Goal: Find specific page/section: Find specific page/section

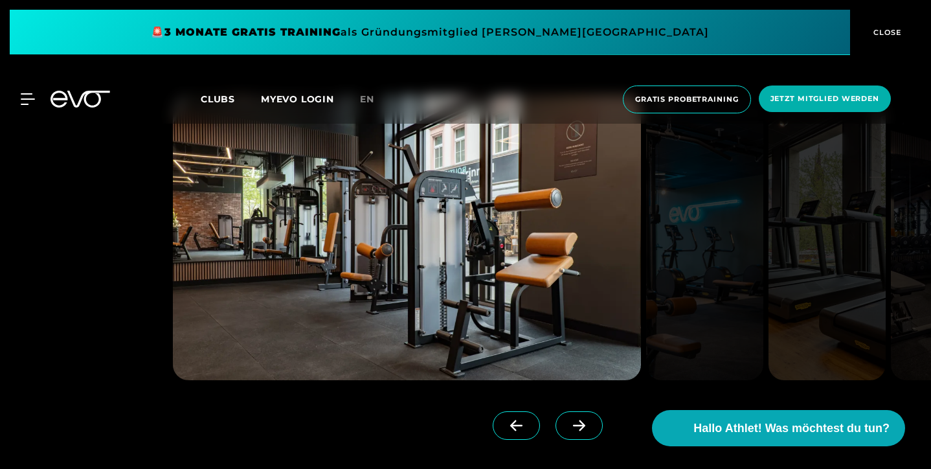
scroll to position [1529, 0]
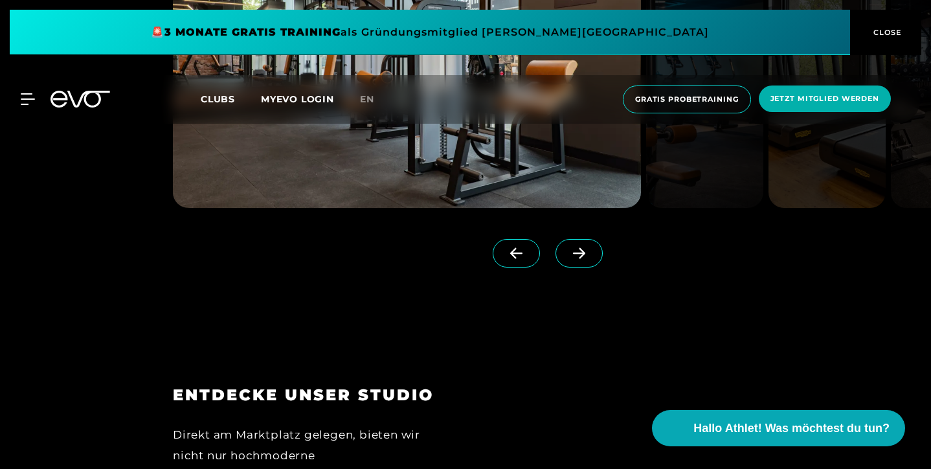
click at [593, 268] on span at bounding box center [579, 253] width 47 height 28
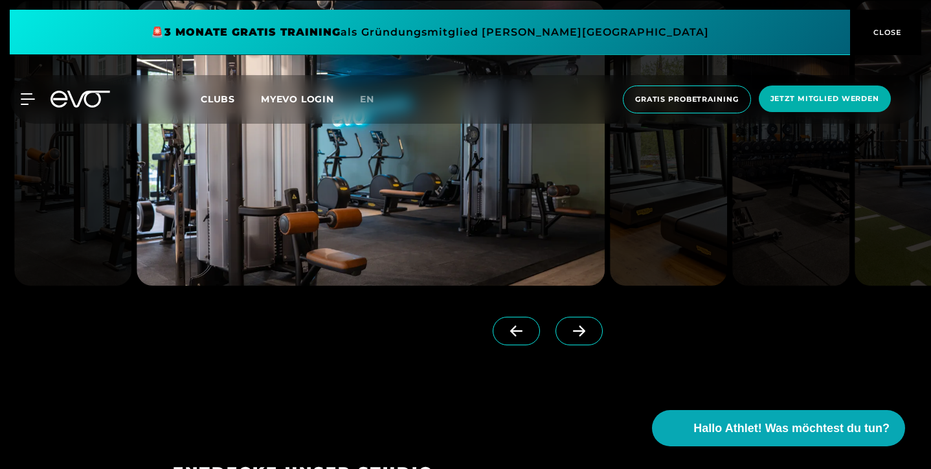
scroll to position [1452, 0]
click at [591, 336] on icon at bounding box center [579, 331] width 23 height 12
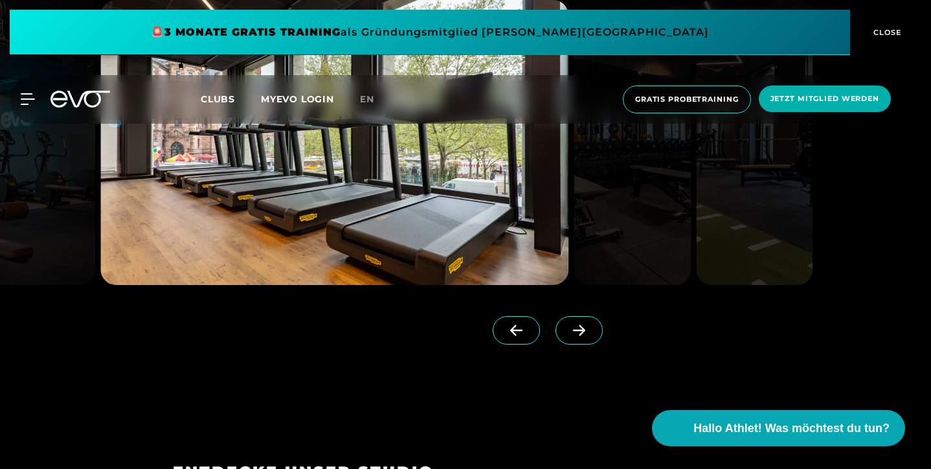
click at [591, 336] on icon at bounding box center [579, 331] width 23 height 12
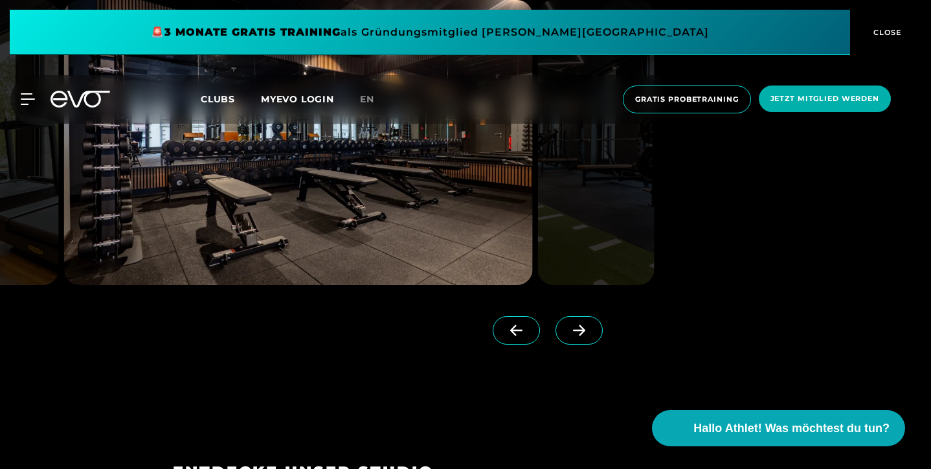
click at [591, 336] on icon at bounding box center [579, 331] width 23 height 12
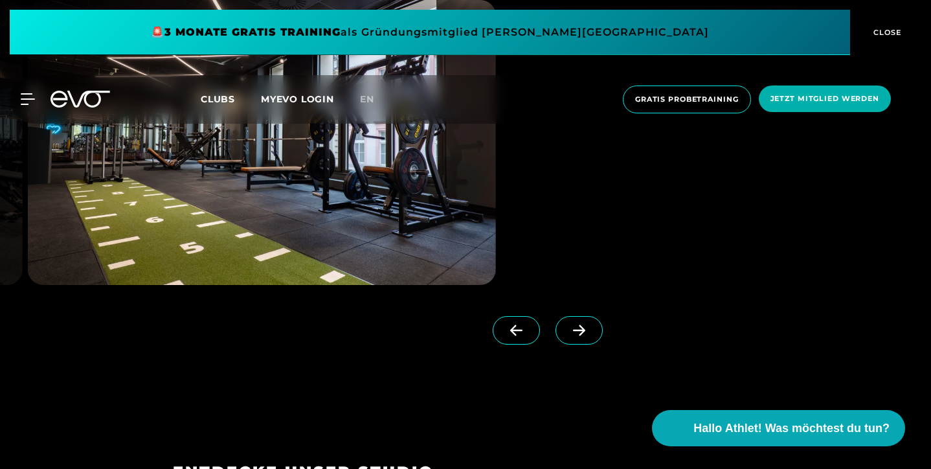
click at [591, 336] on icon at bounding box center [579, 331] width 23 height 12
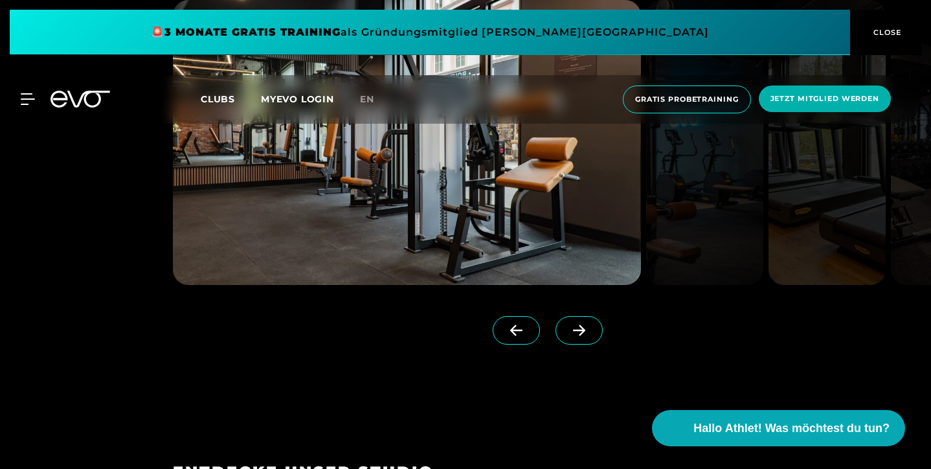
click at [591, 336] on icon at bounding box center [579, 331] width 23 height 12
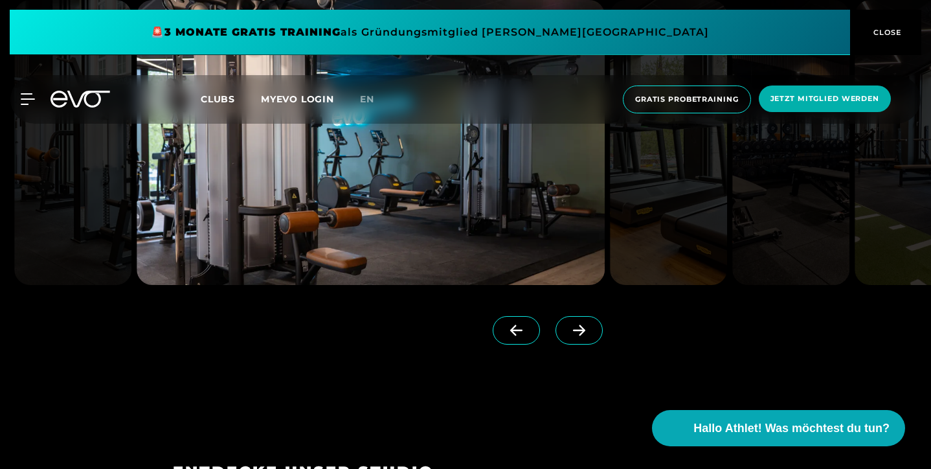
click at [591, 336] on icon at bounding box center [579, 331] width 23 height 12
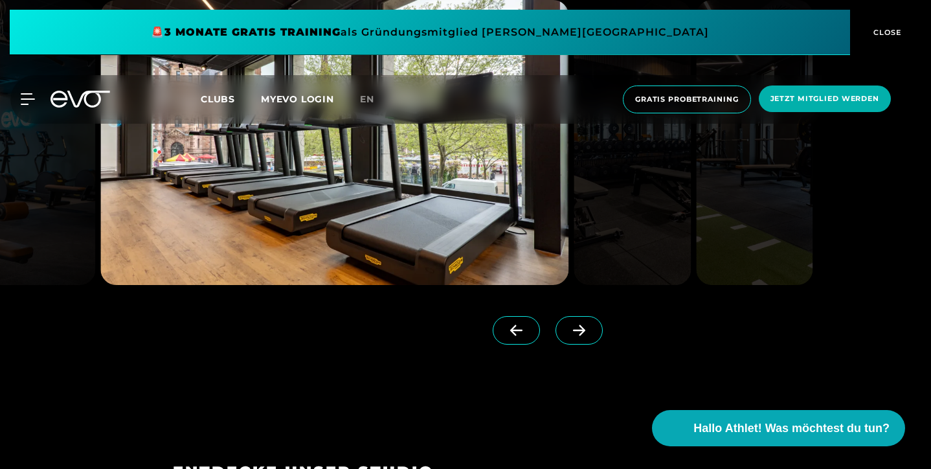
click at [591, 336] on icon at bounding box center [579, 331] width 23 height 12
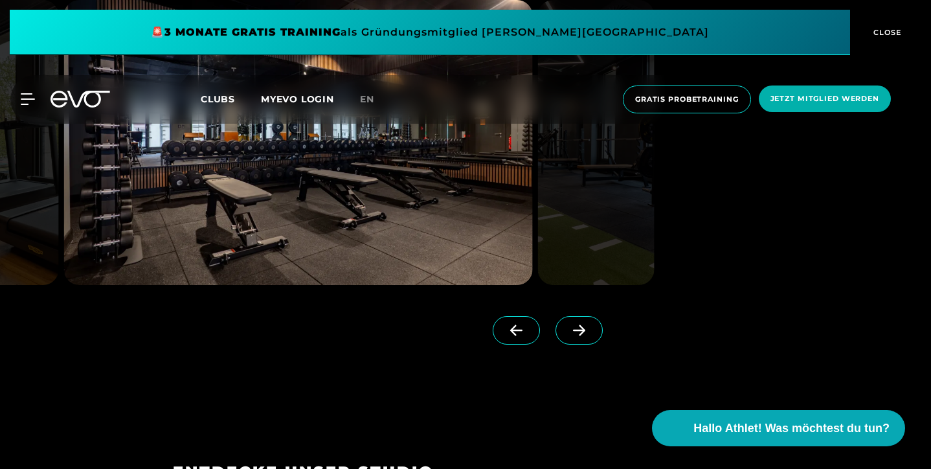
click at [591, 336] on icon at bounding box center [579, 331] width 23 height 12
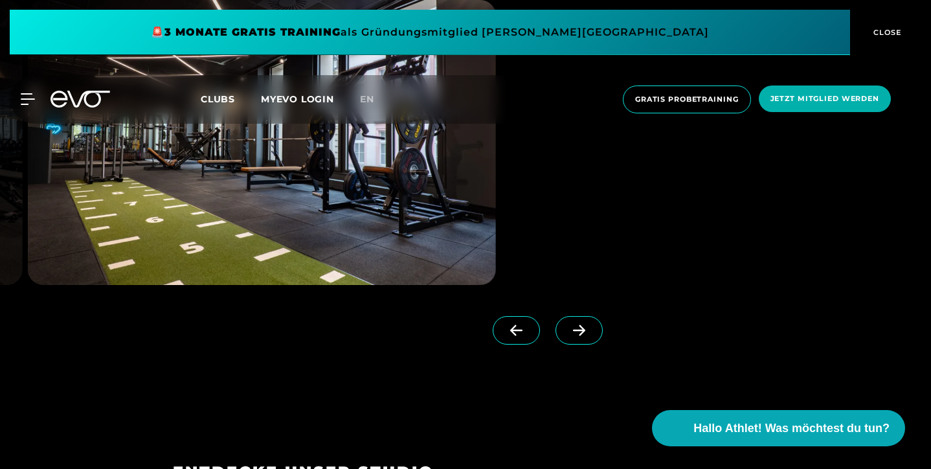
click at [591, 336] on icon at bounding box center [579, 331] width 23 height 12
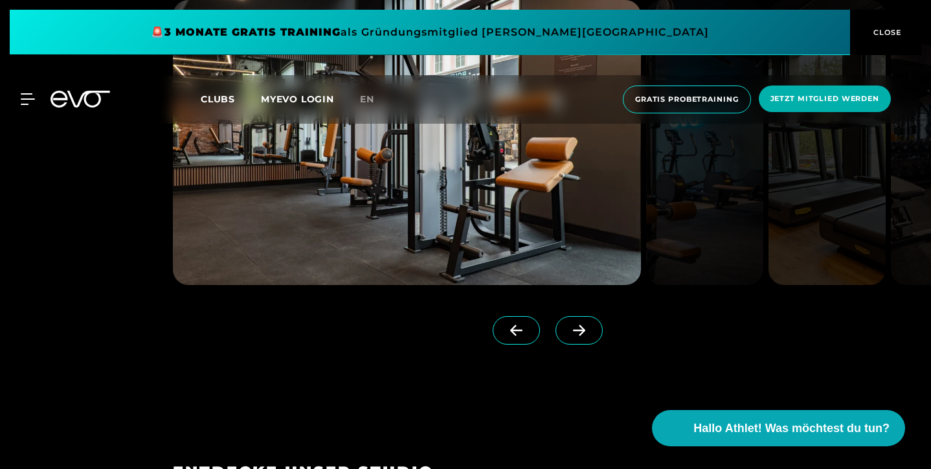
click at [591, 336] on icon at bounding box center [579, 331] width 23 height 12
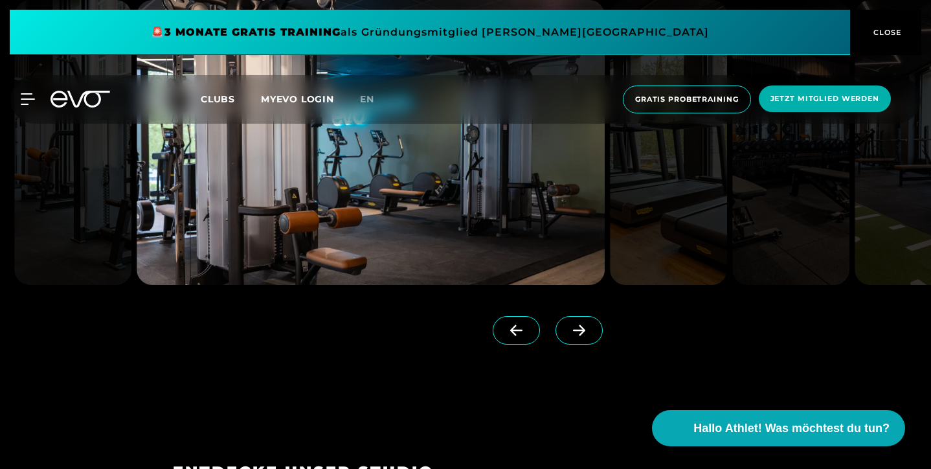
click at [591, 336] on icon at bounding box center [579, 331] width 23 height 12
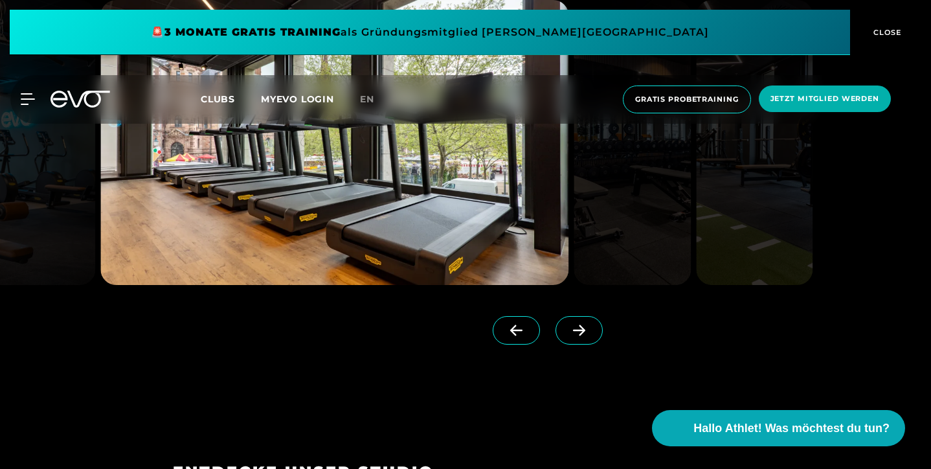
click at [591, 336] on icon at bounding box center [579, 331] width 23 height 12
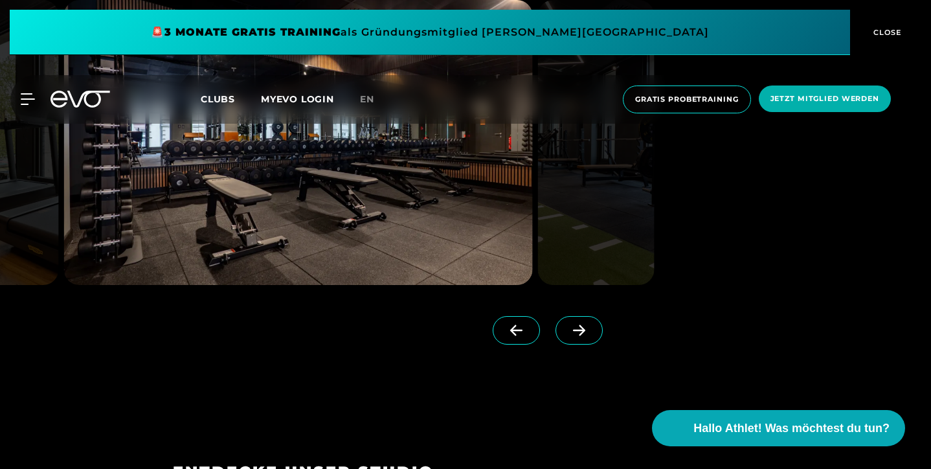
click at [591, 336] on icon at bounding box center [579, 331] width 23 height 12
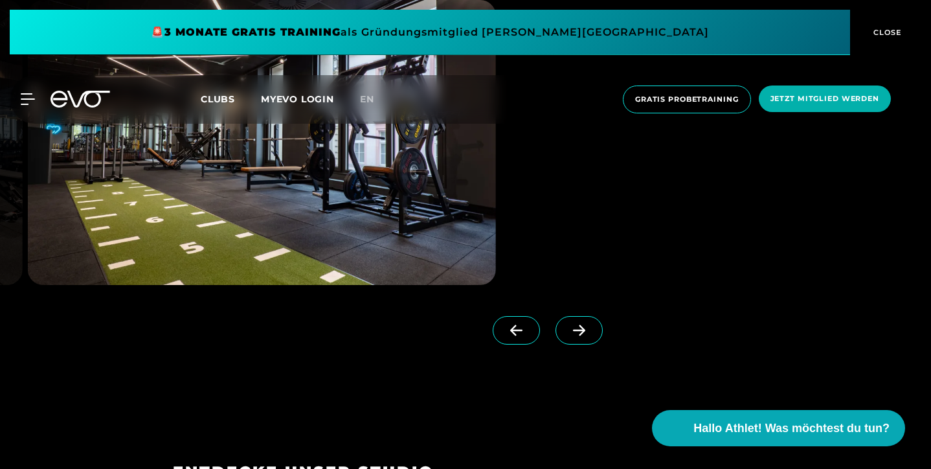
click at [591, 336] on icon at bounding box center [579, 331] width 23 height 12
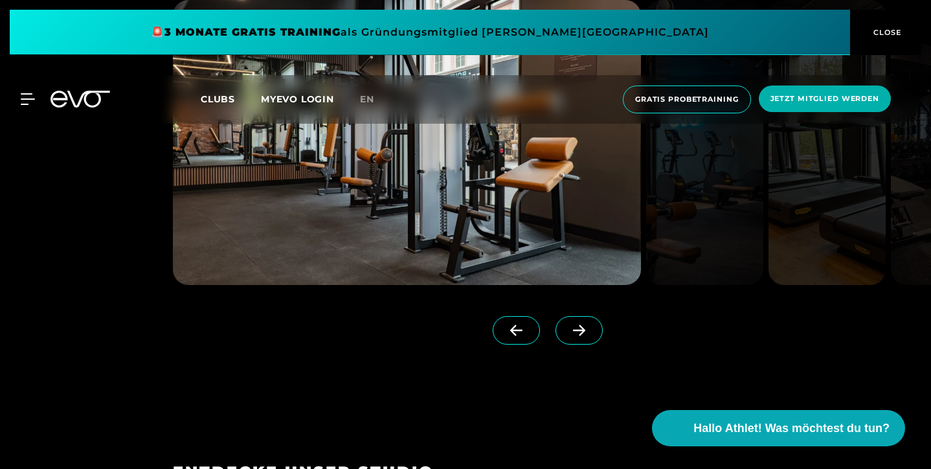
click at [591, 336] on icon at bounding box center [579, 331] width 23 height 12
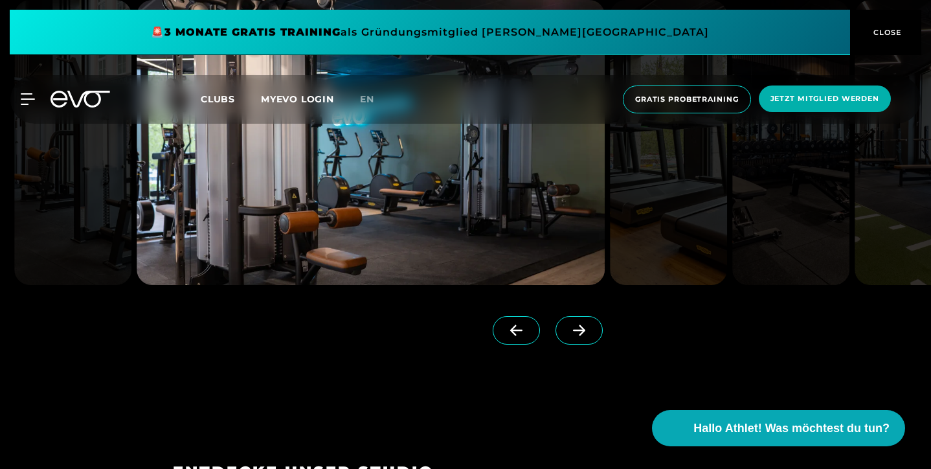
click at [528, 336] on icon at bounding box center [516, 331] width 23 height 12
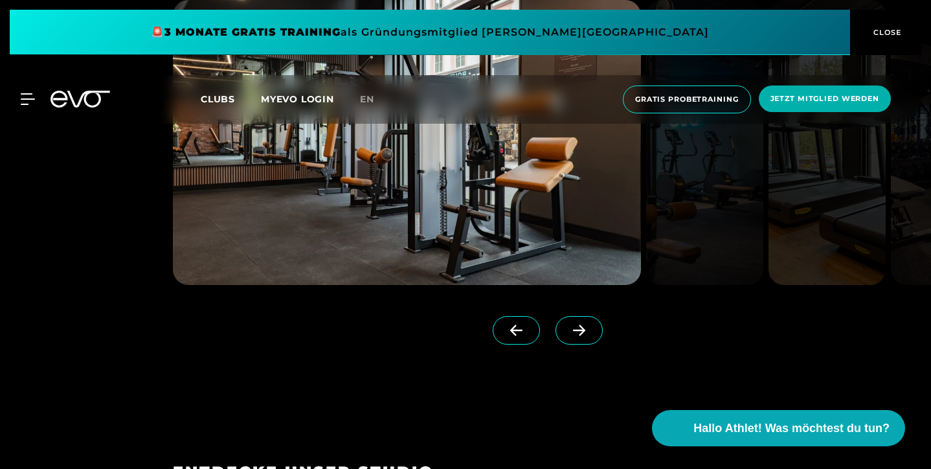
click at [528, 336] on icon at bounding box center [516, 331] width 23 height 12
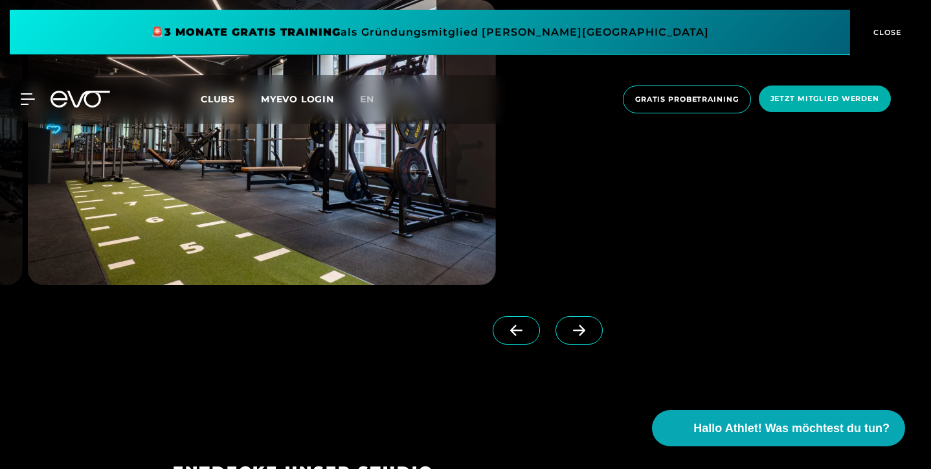
click at [528, 336] on icon at bounding box center [516, 331] width 23 height 12
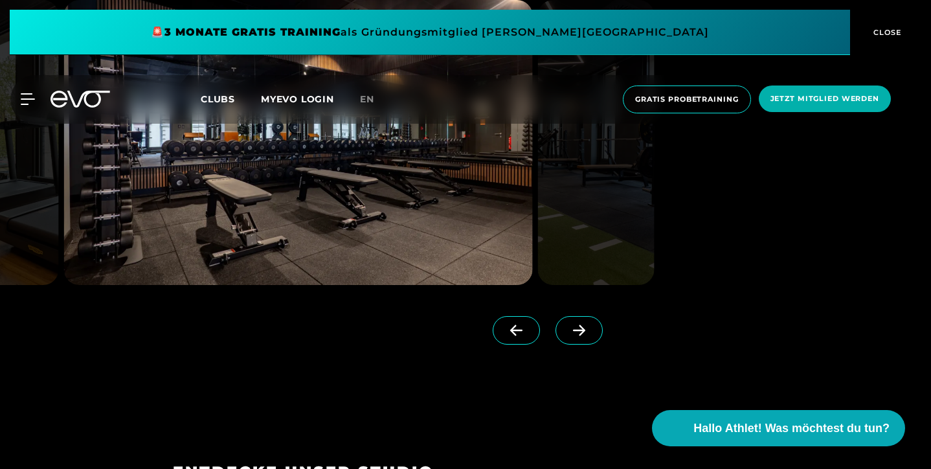
click at [528, 336] on icon at bounding box center [516, 331] width 23 height 12
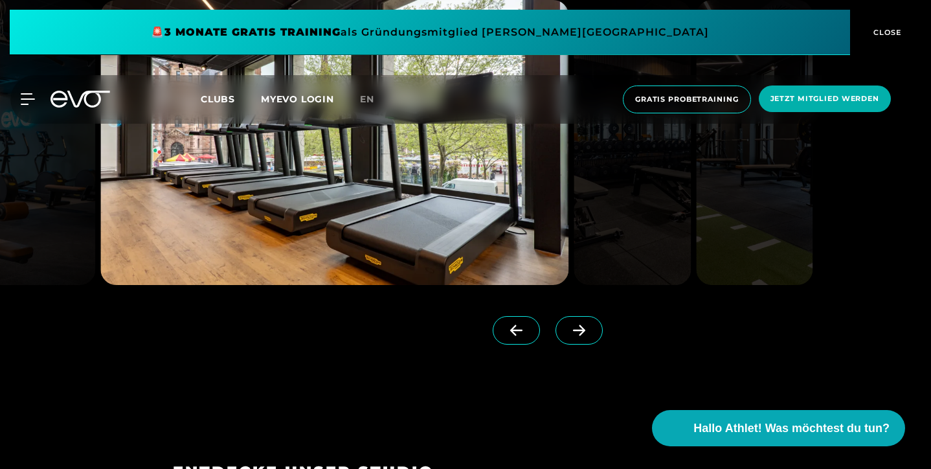
click at [528, 336] on icon at bounding box center [516, 331] width 23 height 12
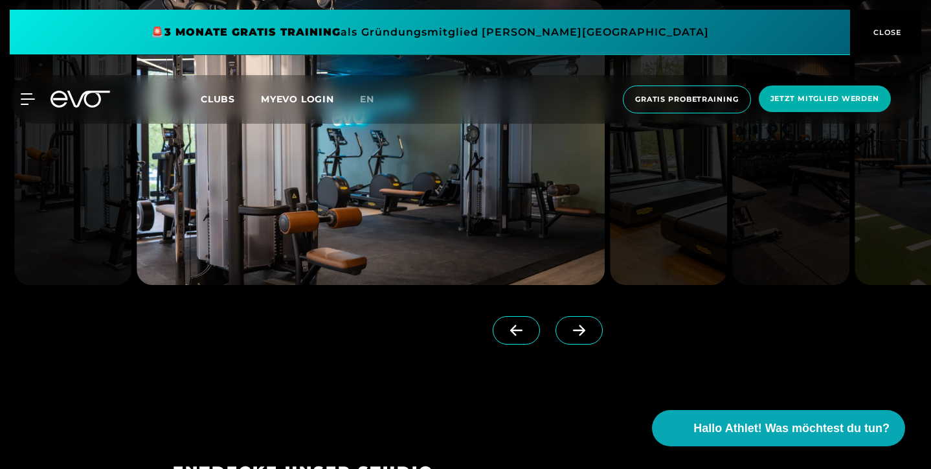
click at [528, 336] on icon at bounding box center [516, 331] width 23 height 12
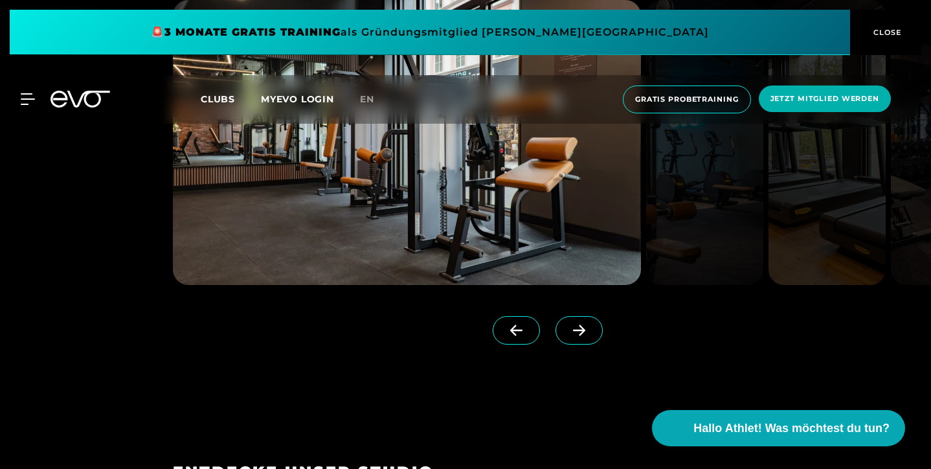
click at [528, 336] on icon at bounding box center [516, 331] width 23 height 12
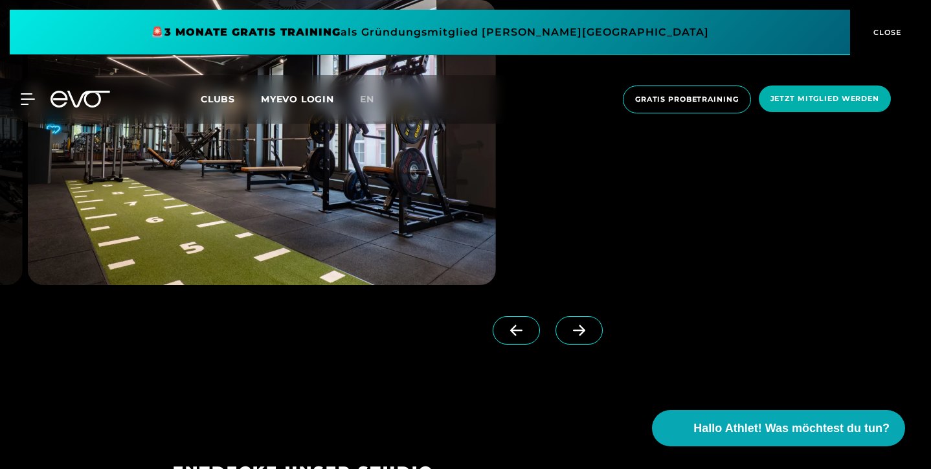
click at [528, 336] on icon at bounding box center [516, 331] width 23 height 12
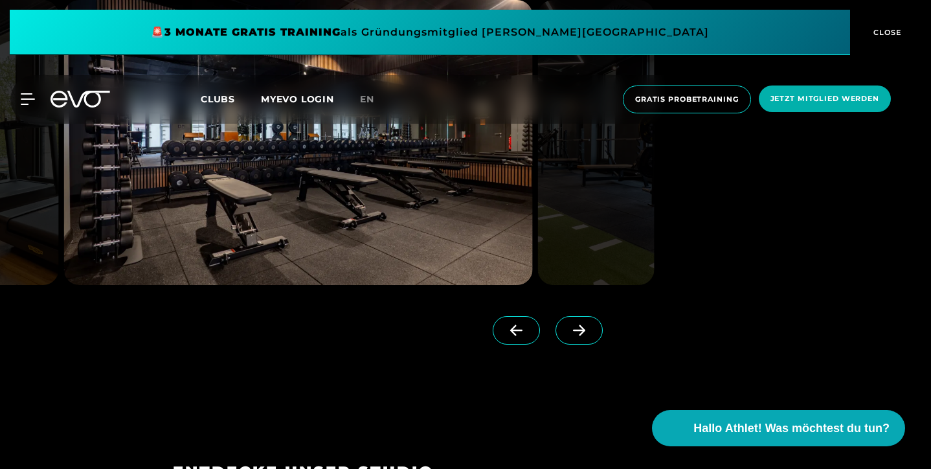
click at [528, 336] on icon at bounding box center [516, 331] width 23 height 12
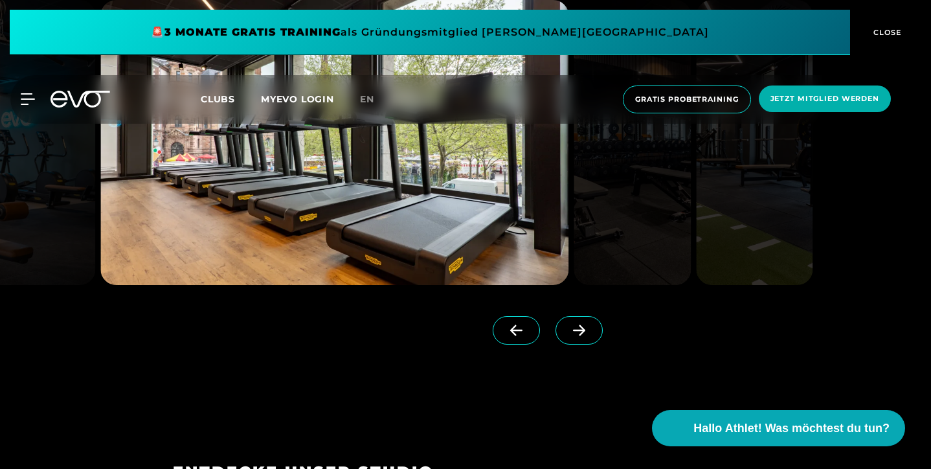
click at [528, 336] on icon at bounding box center [516, 331] width 23 height 12
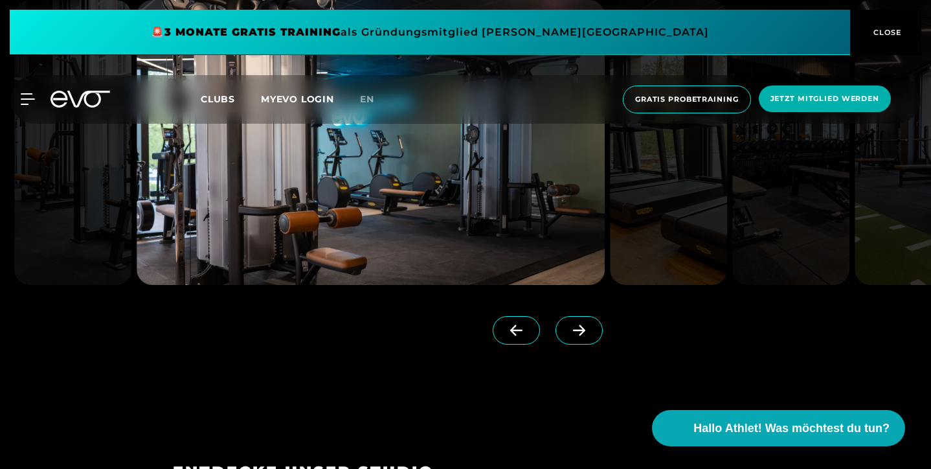
click at [528, 336] on icon at bounding box center [516, 331] width 23 height 12
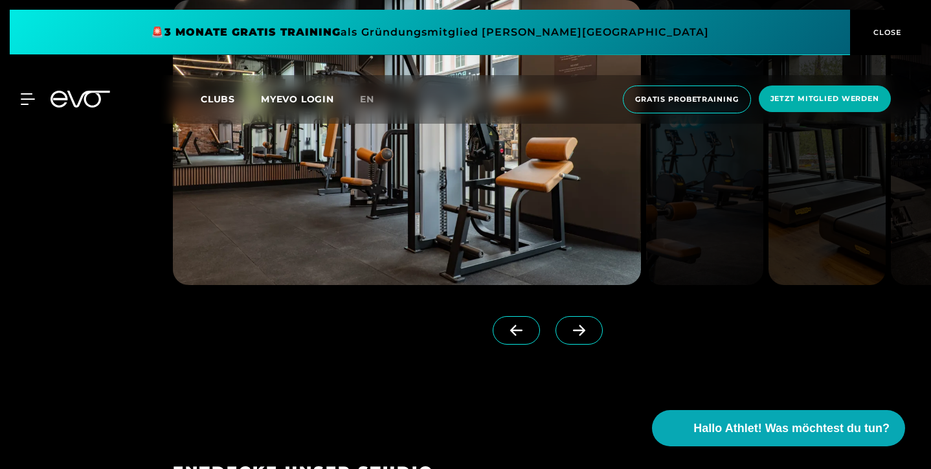
click at [528, 336] on icon at bounding box center [516, 331] width 23 height 12
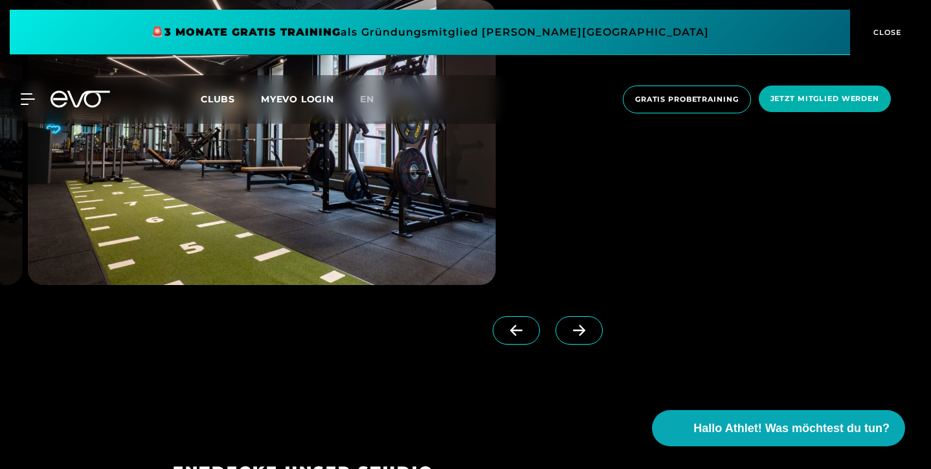
click at [442, 368] on div at bounding box center [378, 326] width 410 height 83
click at [468, 348] on div at bounding box center [333, 332] width 320 height 32
click at [894, 38] on button "CLOSE" at bounding box center [885, 32] width 71 height 45
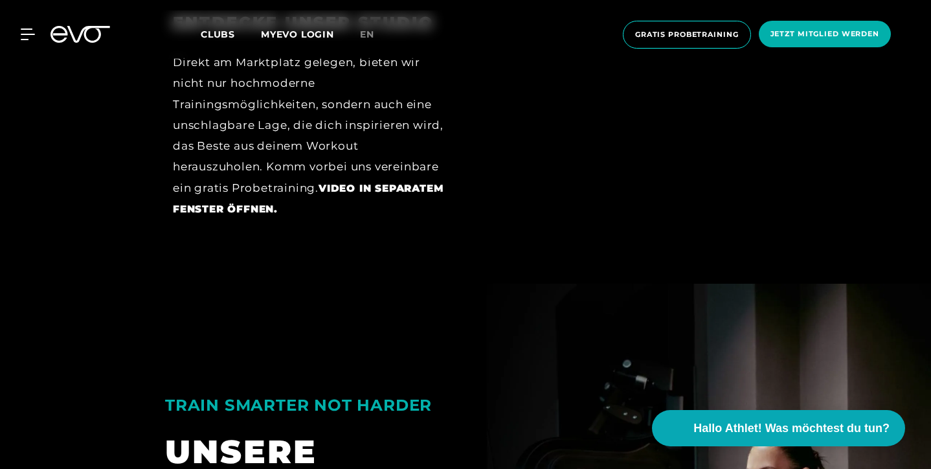
scroll to position [1900, 0]
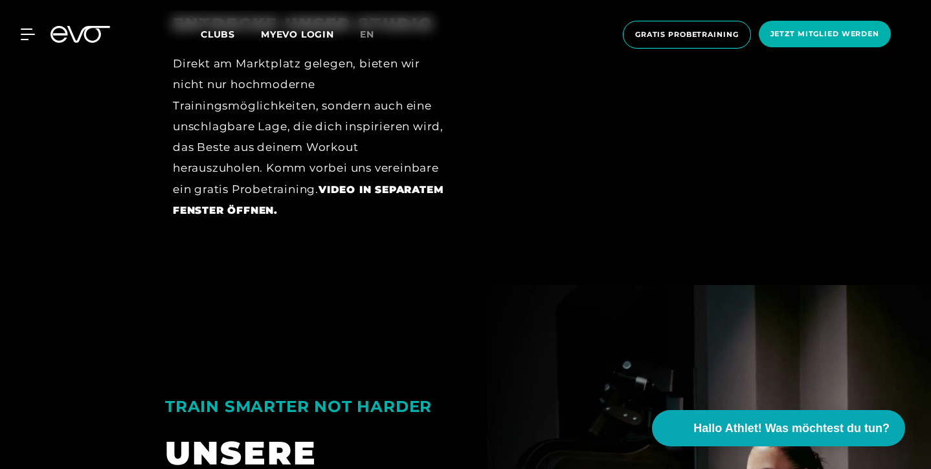
click at [615, 240] on div at bounding box center [621, 126] width 275 height 225
click at [608, 285] on div "ENTDECKE UNSER STUDIO Direkt am Marktplatz gelegen, bieten wir nicht nur hochmo…" at bounding box center [465, 127] width 931 height 316
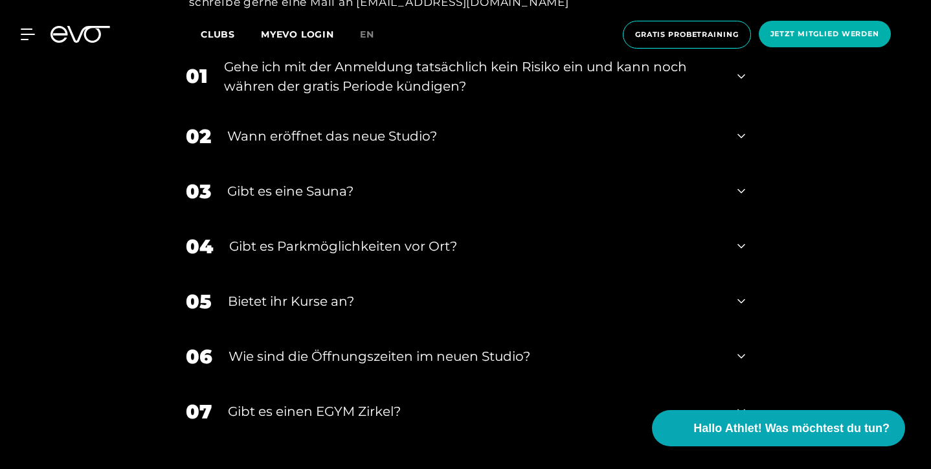
scroll to position [4759, 0]
